Goal: Complete application form

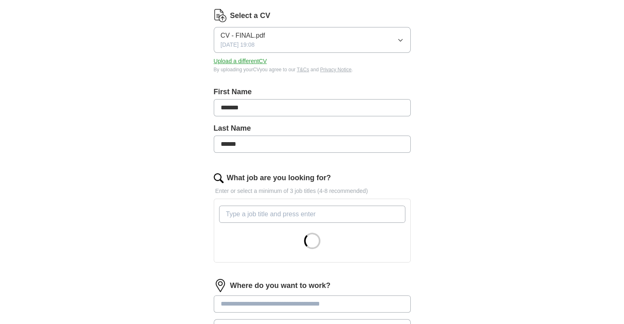
scroll to position [104, 0]
click at [298, 211] on input "What job are you looking for?" at bounding box center [312, 213] width 186 height 17
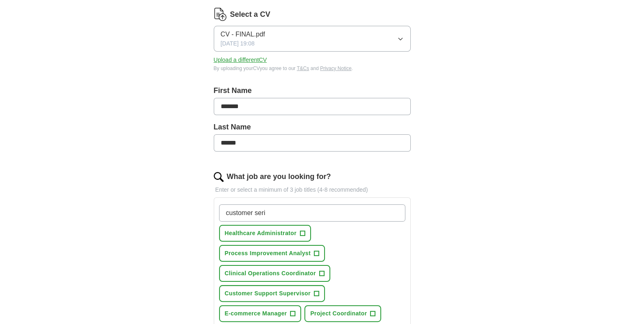
type input "customer seri"
click at [301, 232] on span "+" at bounding box center [302, 234] width 5 height 7
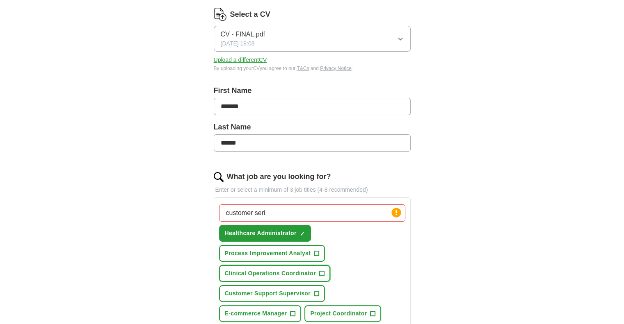
click at [323, 271] on span "+" at bounding box center [321, 274] width 5 height 7
click at [317, 292] on span "+" at bounding box center [316, 294] width 5 height 7
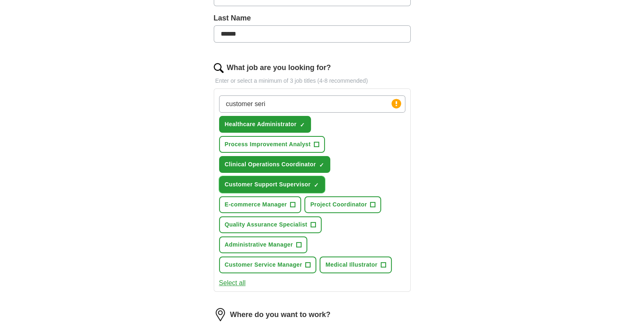
scroll to position [214, 0]
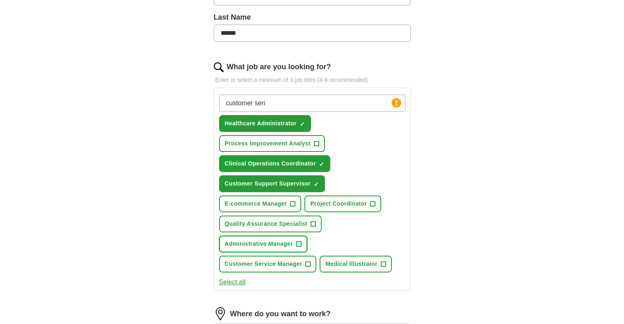
click at [299, 241] on span "+" at bounding box center [298, 244] width 5 height 7
click at [307, 261] on span "+" at bounding box center [308, 264] width 5 height 7
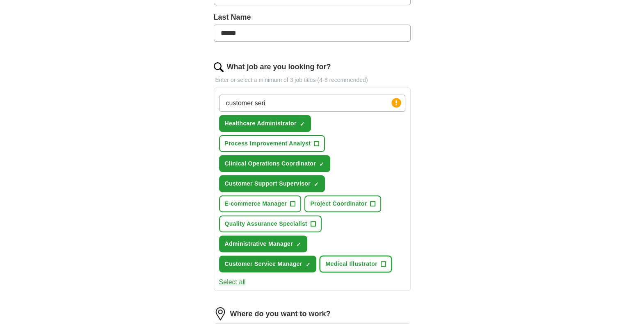
click at [381, 261] on span "+" at bounding box center [383, 264] width 5 height 7
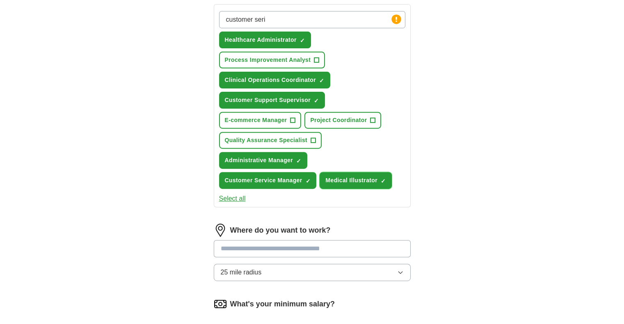
scroll to position [308, 0]
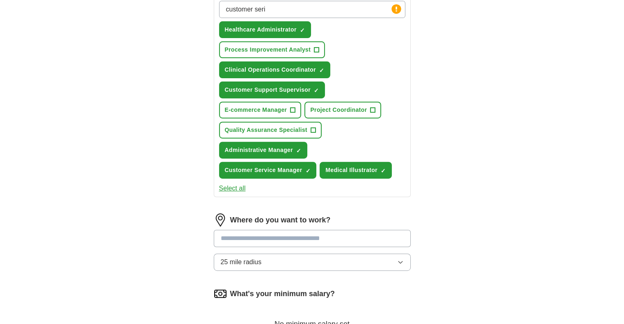
click at [340, 234] on input at bounding box center [312, 238] width 197 height 17
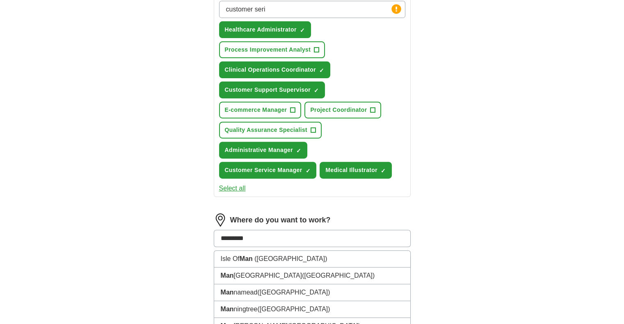
type input "**********"
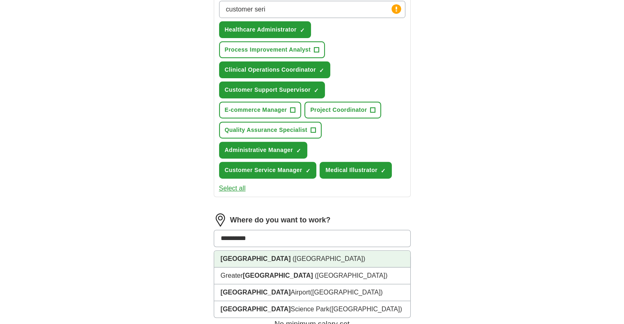
click at [306, 256] on span "([GEOGRAPHIC_DATA])" at bounding box center [328, 259] width 73 height 7
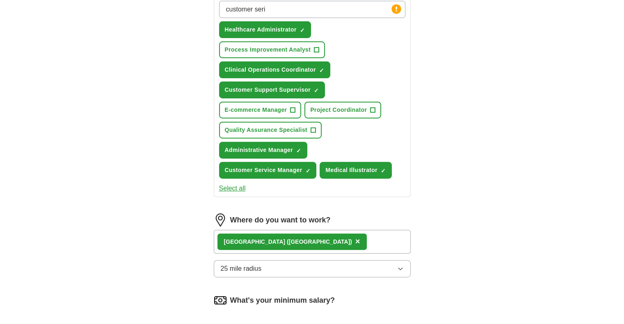
click at [294, 261] on button "25 mile radius" at bounding box center [312, 268] width 197 height 17
click at [256, 300] on span "5 mile radius" at bounding box center [239, 305] width 37 height 10
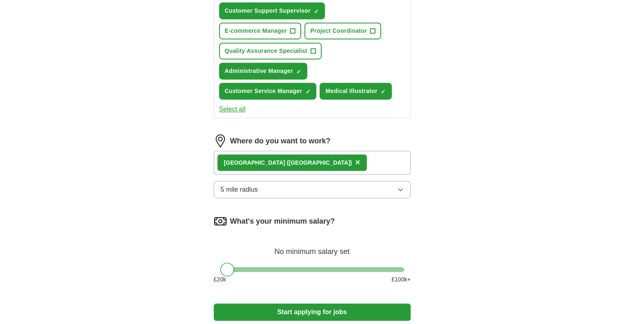
scroll to position [395, 0]
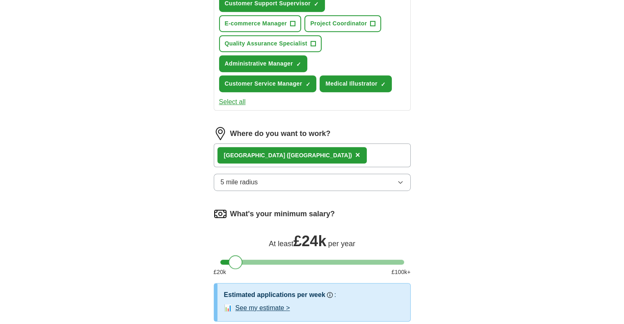
drag, startPoint x: 228, startPoint y: 260, endPoint x: 235, endPoint y: 261, distance: 7.8
click at [235, 261] on div at bounding box center [235, 263] width 14 height 14
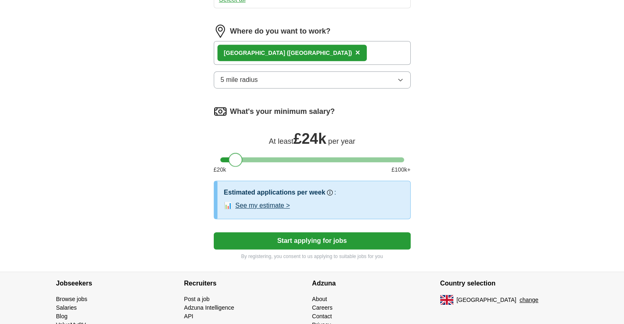
scroll to position [500, 0]
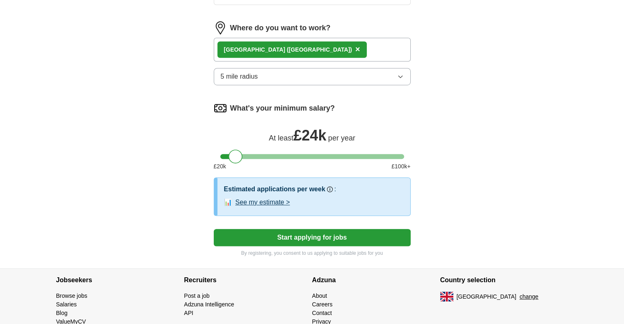
click at [258, 203] on button "See my estimate >" at bounding box center [262, 203] width 55 height 10
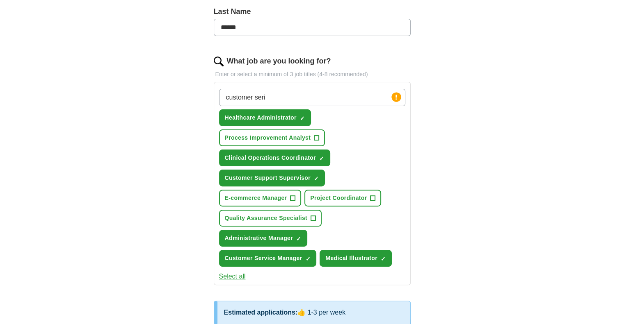
scroll to position [219, 0]
drag, startPoint x: 293, startPoint y: 98, endPoint x: 222, endPoint y: 88, distance: 72.0
click at [222, 89] on div "customer seri Press return to add title" at bounding box center [312, 97] width 186 height 17
type input "junior quality manager"
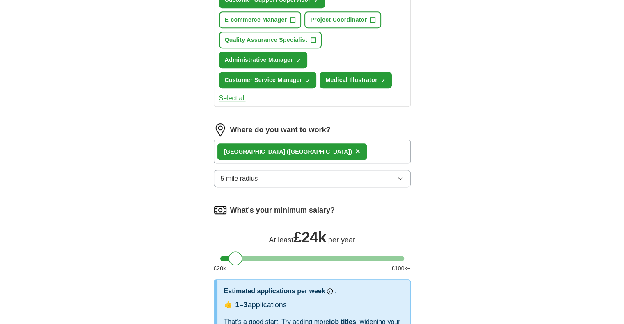
scroll to position [571, 0]
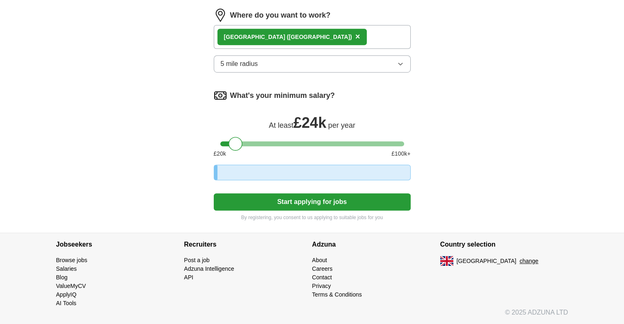
click at [281, 205] on button "Start applying for jobs" at bounding box center [312, 202] width 197 height 17
select select "**"
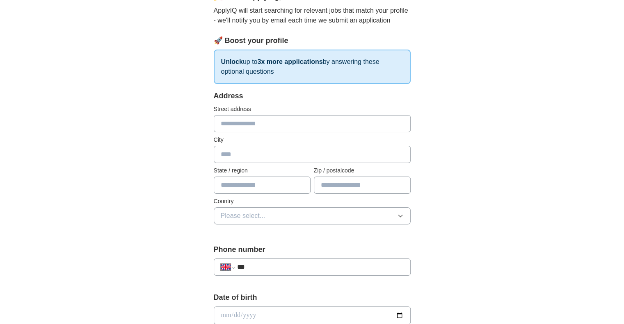
scroll to position [88, 0]
click at [267, 121] on input "text" at bounding box center [312, 123] width 197 height 17
type input "*****"
type input "*******"
type input "**********"
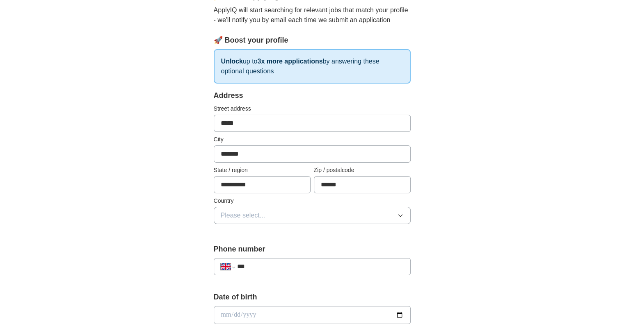
type input "******"
click at [260, 219] on span "Please select..." at bounding box center [243, 216] width 45 height 10
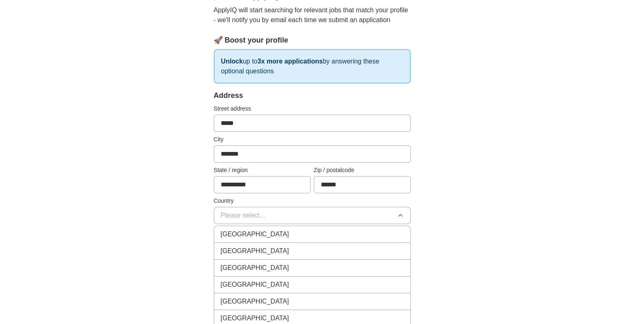
click at [259, 231] on span "[GEOGRAPHIC_DATA]" at bounding box center [255, 235] width 69 height 10
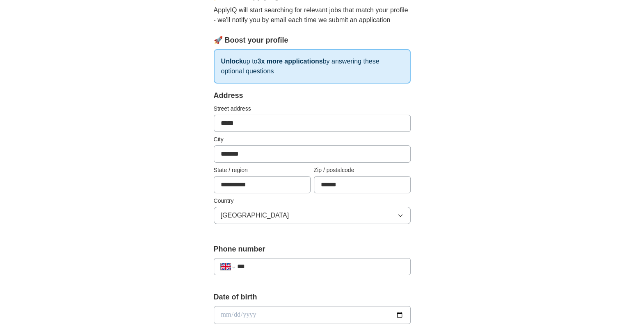
click at [269, 268] on input "***" at bounding box center [320, 267] width 167 height 10
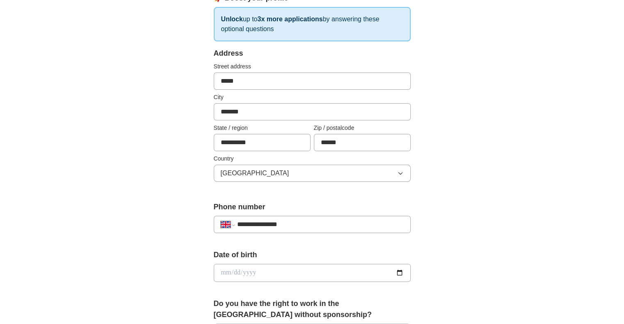
scroll to position [144, 0]
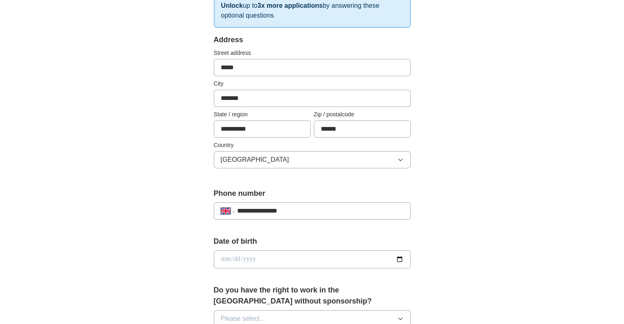
type input "**********"
click at [249, 256] on input "date" at bounding box center [312, 260] width 197 height 18
click at [224, 258] on input "date" at bounding box center [312, 260] width 197 height 18
type input "**********"
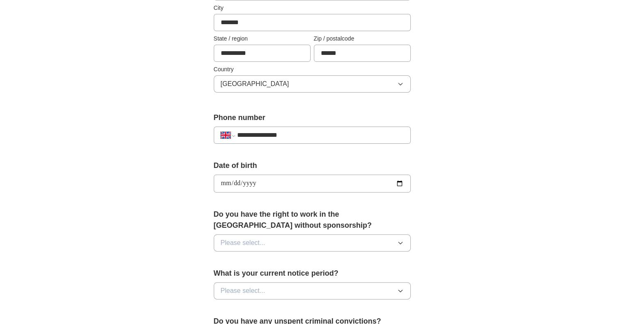
scroll to position [228, 0]
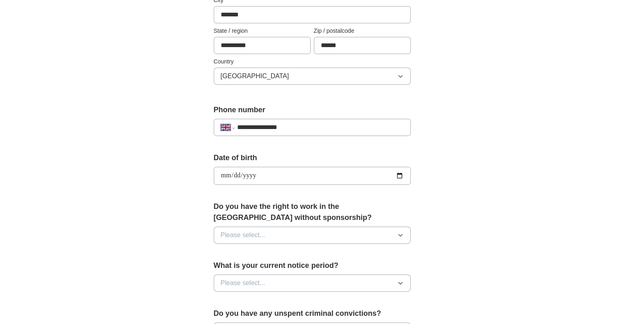
click at [248, 228] on button "Please select..." at bounding box center [312, 235] width 197 height 17
click at [240, 258] on li "Yes" at bounding box center [312, 254] width 196 height 17
click at [349, 283] on button "Please select..." at bounding box center [312, 283] width 197 height 17
click at [321, 299] on div "None" at bounding box center [312, 302] width 183 height 10
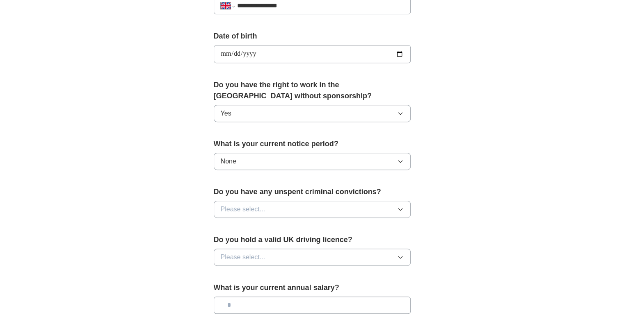
scroll to position [359, 0]
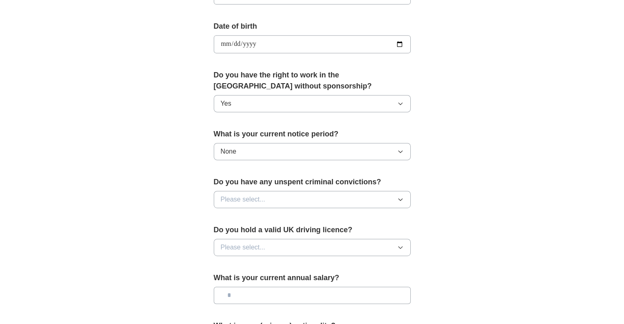
click at [305, 200] on button "Please select..." at bounding box center [312, 199] width 197 height 17
click at [287, 231] on div "No" at bounding box center [312, 236] width 183 height 10
click at [285, 245] on button "Please select..." at bounding box center [312, 247] width 197 height 17
click at [254, 291] on input "text" at bounding box center [312, 295] width 197 height 17
click at [255, 254] on button "Please select..." at bounding box center [312, 247] width 197 height 17
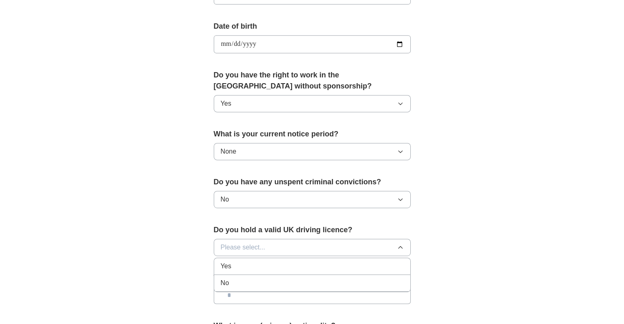
click at [249, 279] on div "No" at bounding box center [312, 284] width 183 height 10
click at [254, 287] on input "text" at bounding box center [312, 295] width 197 height 17
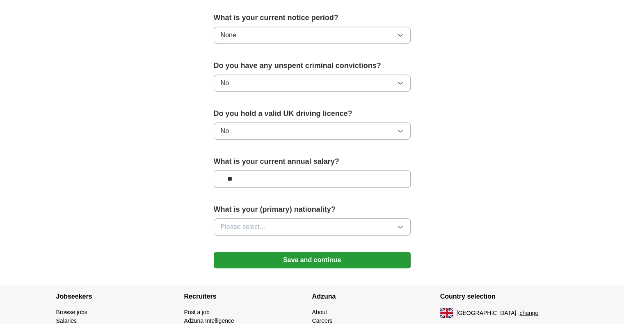
scroll to position [492, 0]
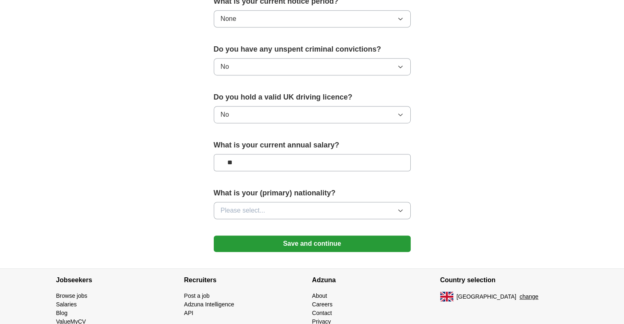
type input "**"
click at [272, 209] on button "Please select..." at bounding box center [312, 210] width 197 height 17
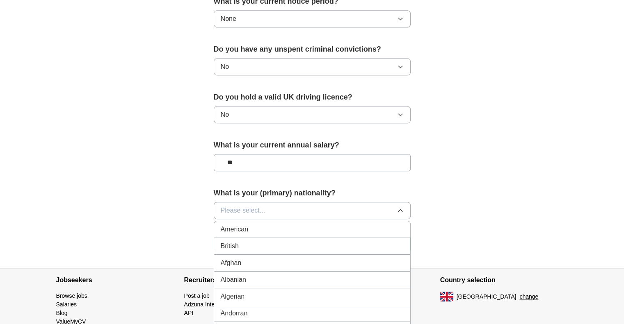
click at [248, 244] on div "British" at bounding box center [312, 247] width 183 height 10
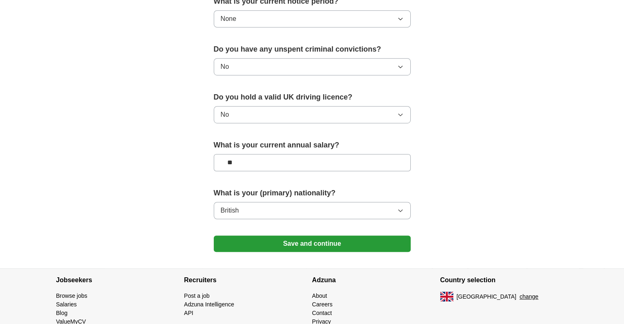
click at [269, 242] on button "Save and continue" at bounding box center [312, 244] width 197 height 16
